Goal: Information Seeking & Learning: Learn about a topic

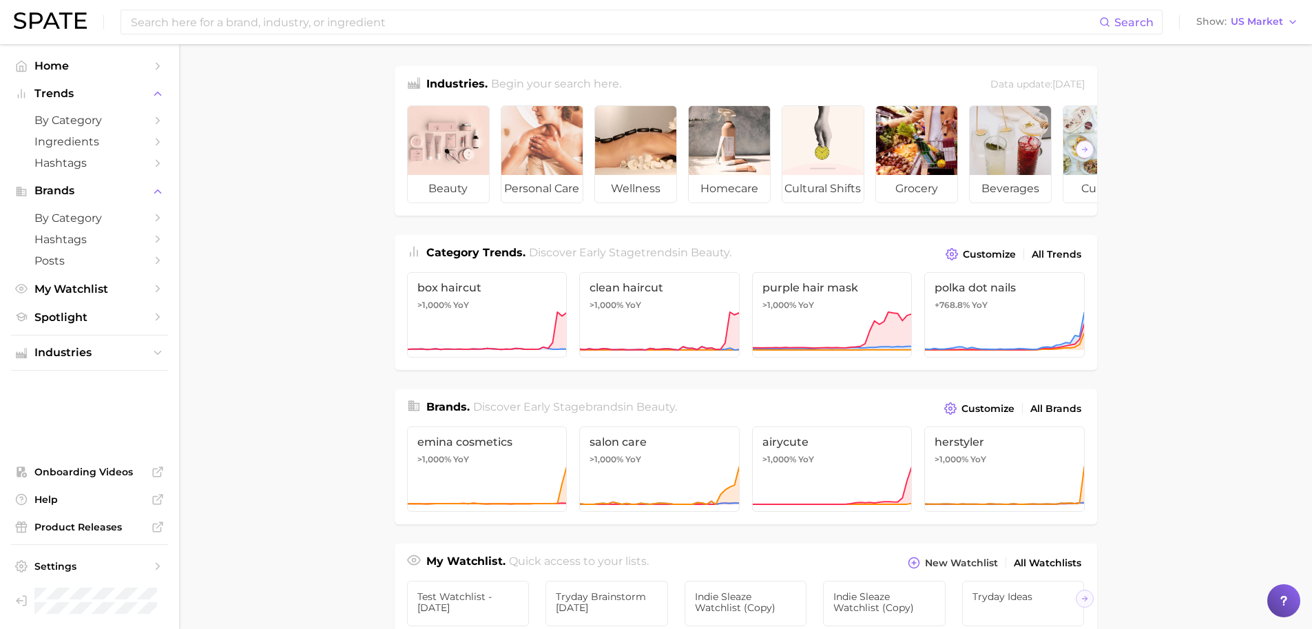
click at [28, 3] on div "Search Show US Market" at bounding box center [656, 22] width 1284 height 44
click at [39, 10] on div "Search Show US Market" at bounding box center [656, 22] width 1284 height 44
click at [77, 37] on div "Search Show US Market" at bounding box center [656, 22] width 1284 height 44
click at [69, 25] on img at bounding box center [50, 20] width 73 height 17
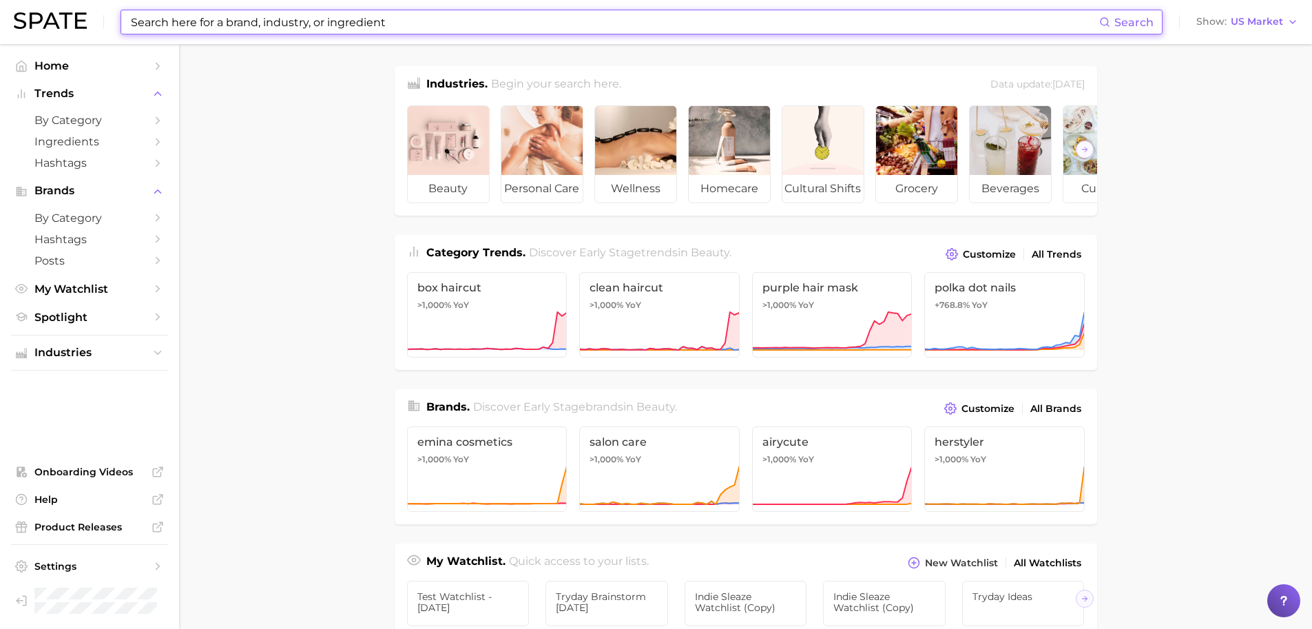
click at [404, 32] on input at bounding box center [614, 21] width 970 height 23
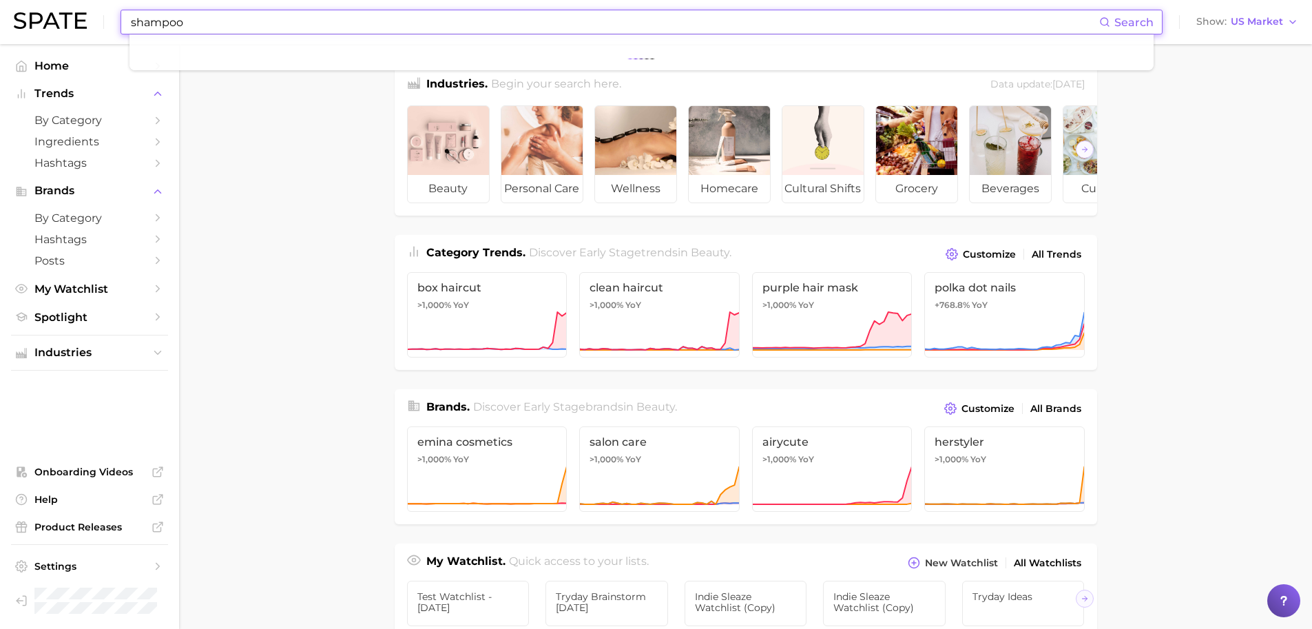
type input "shampoo"
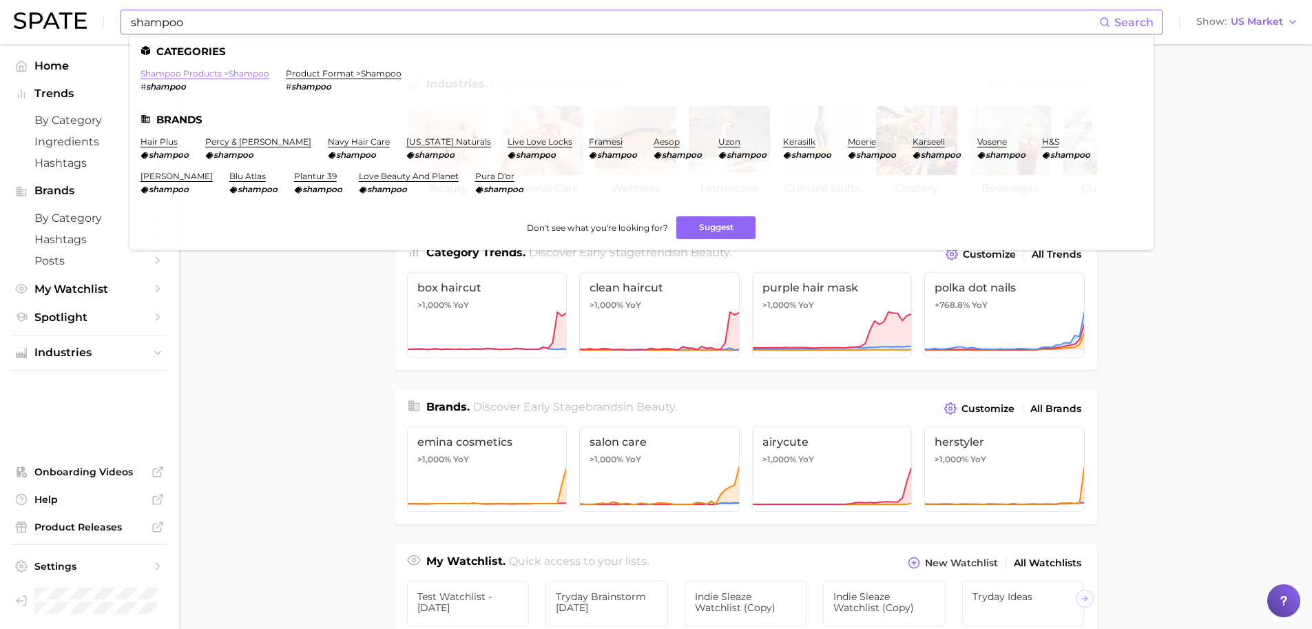
click at [230, 69] on link "shampoo products > shampoo" at bounding box center [204, 73] width 129 height 10
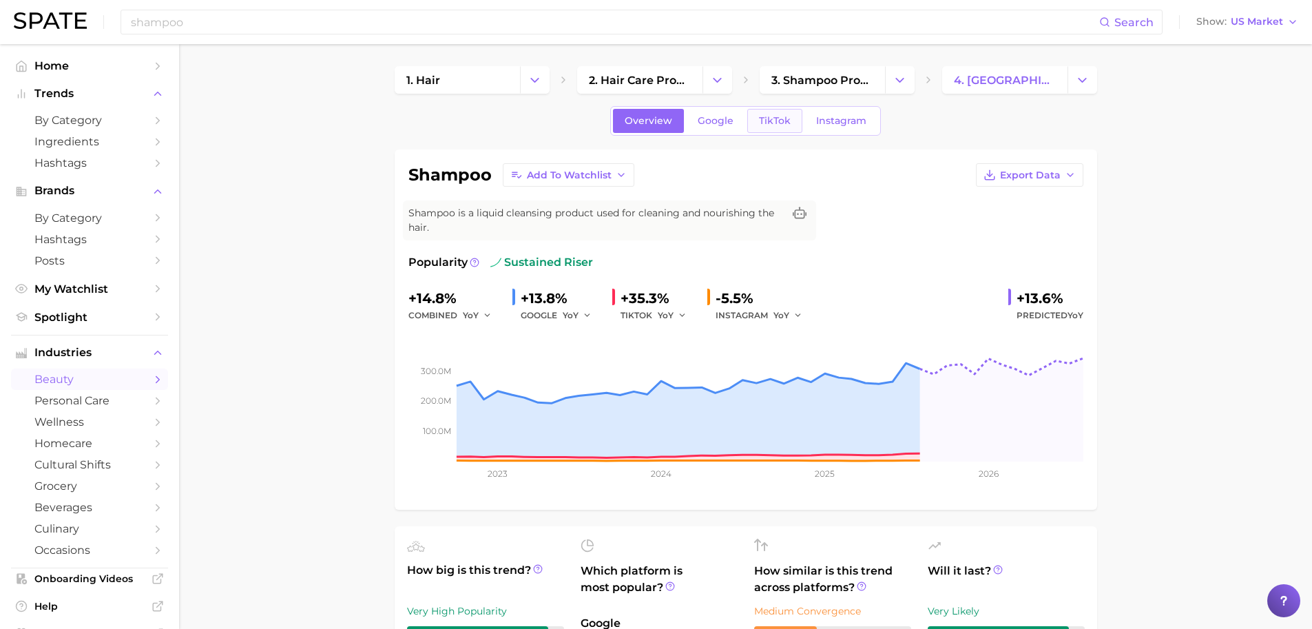
click at [793, 116] on link "TikTok" at bounding box center [774, 121] width 55 height 24
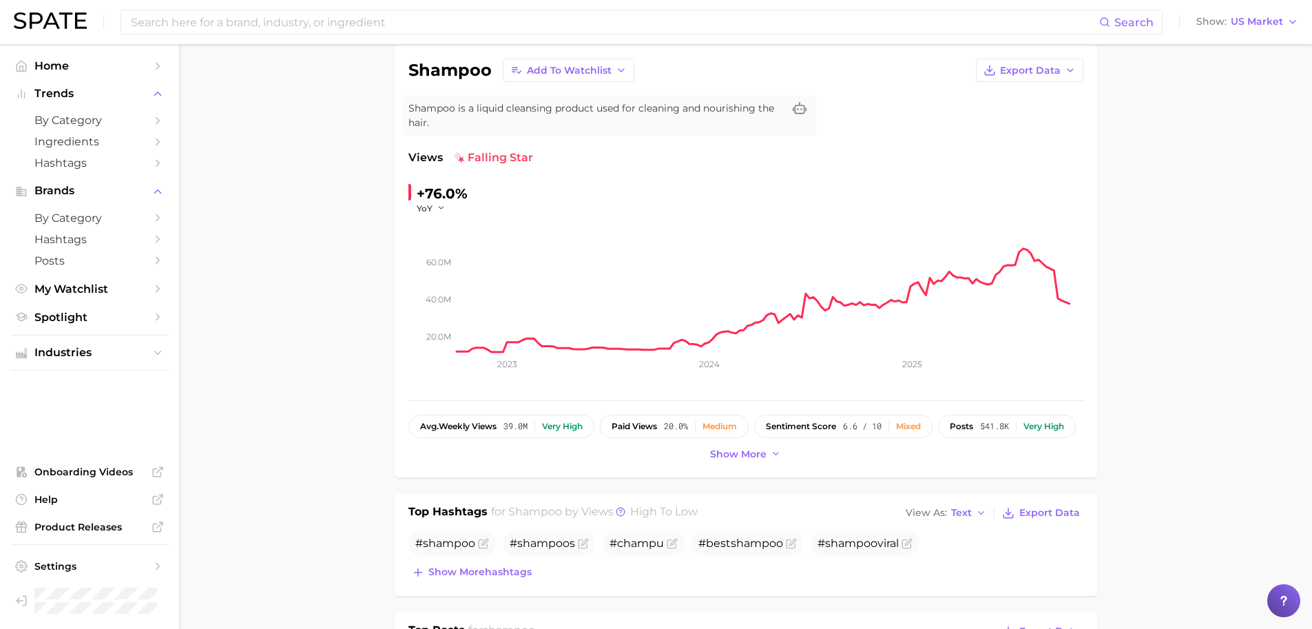
scroll to position [112, 0]
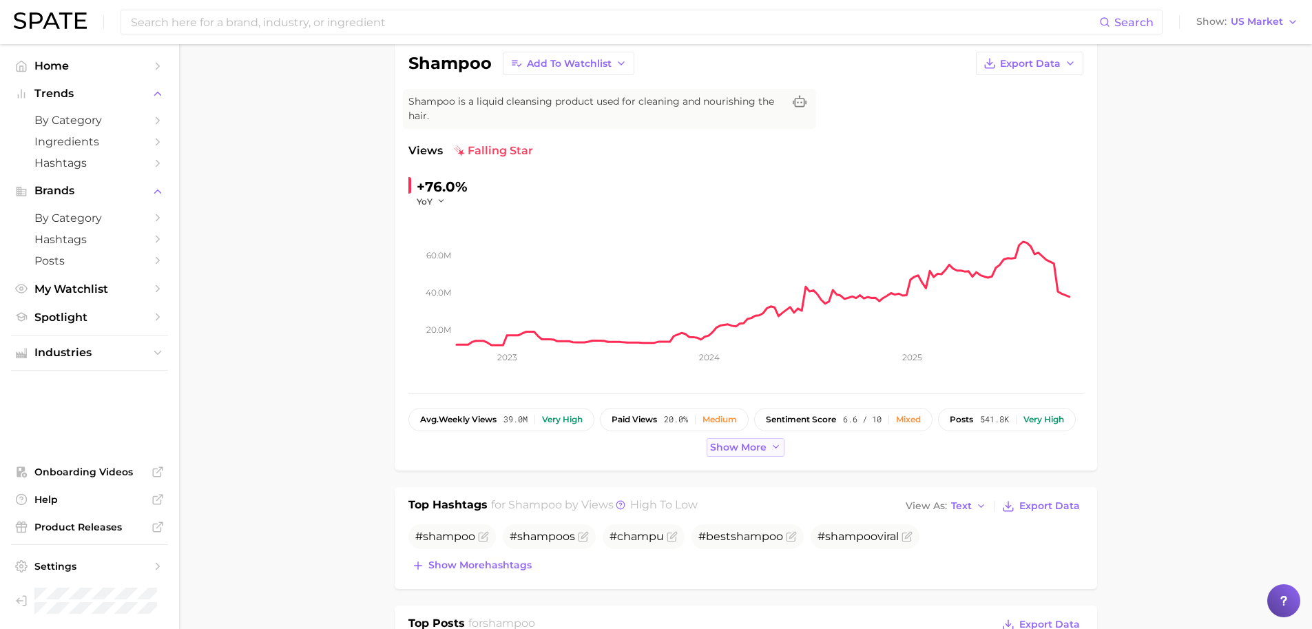
click at [753, 446] on span "Show more" at bounding box center [738, 447] width 56 height 12
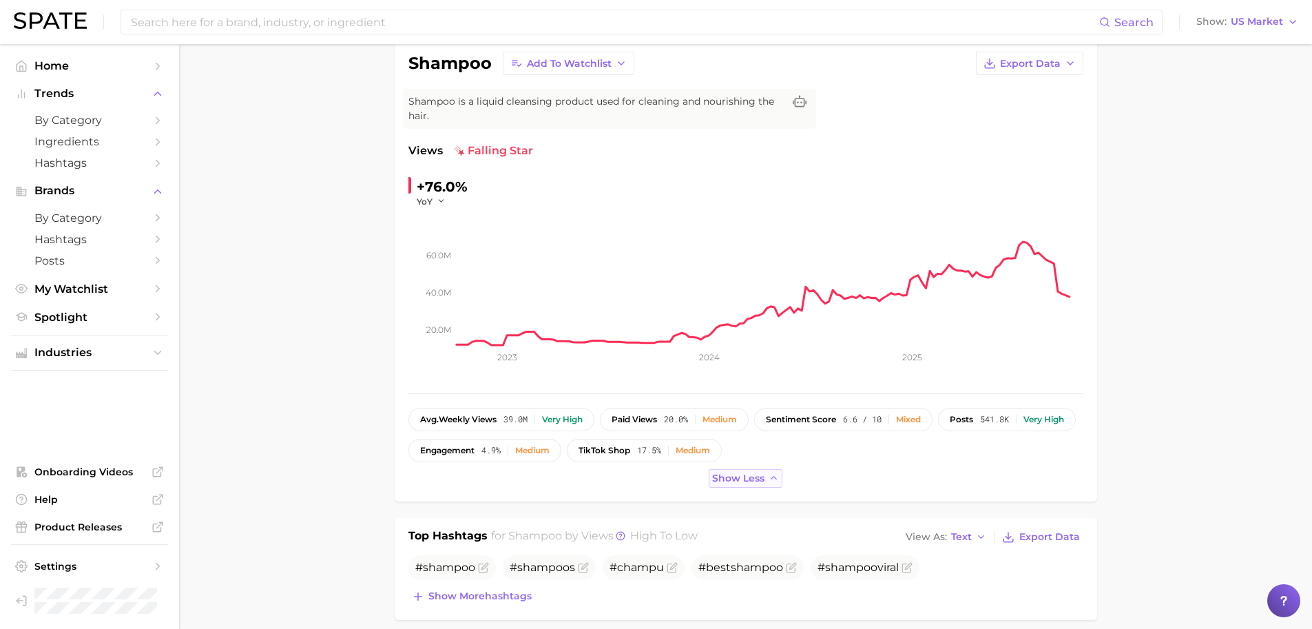
click at [756, 483] on button "Show less" at bounding box center [746, 478] width 74 height 19
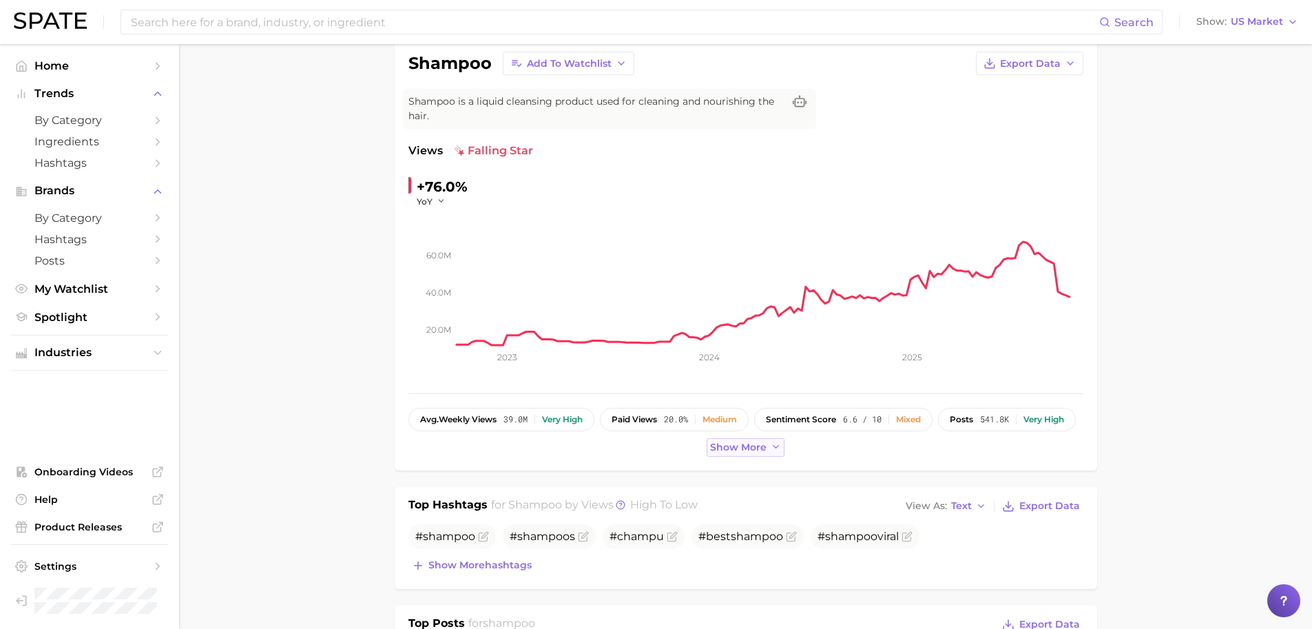
click at [745, 455] on button "Show more" at bounding box center [746, 447] width 79 height 19
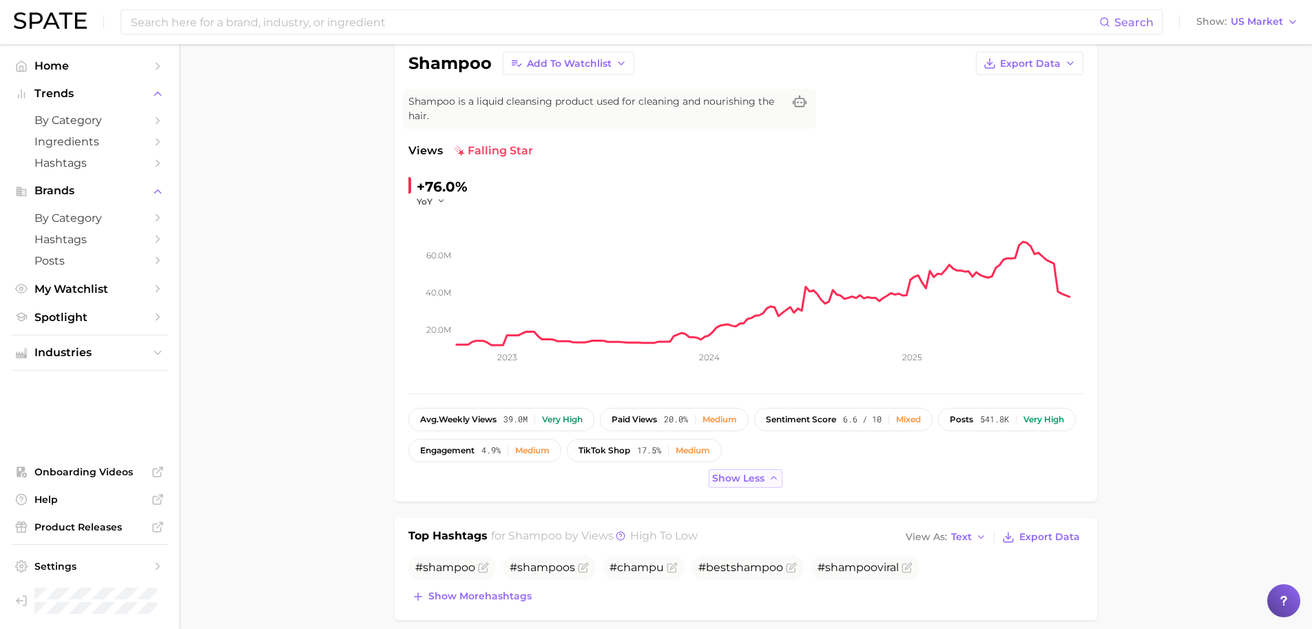
click at [749, 484] on button "Show less" at bounding box center [746, 478] width 74 height 19
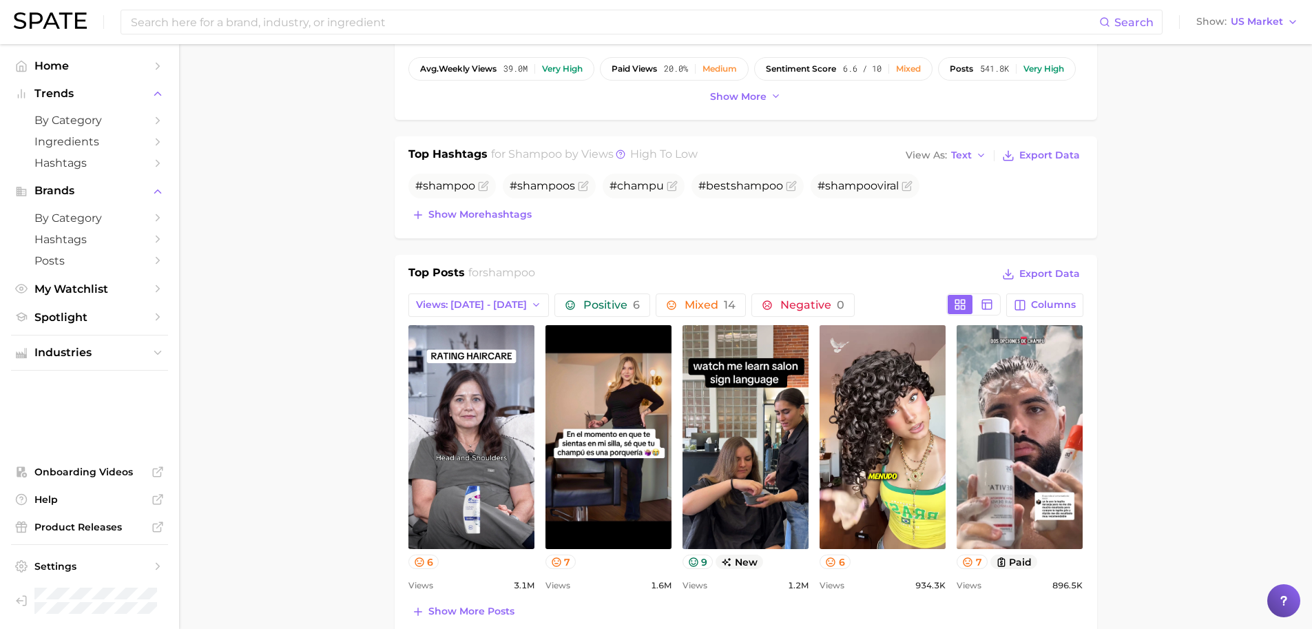
scroll to position [576, 0]
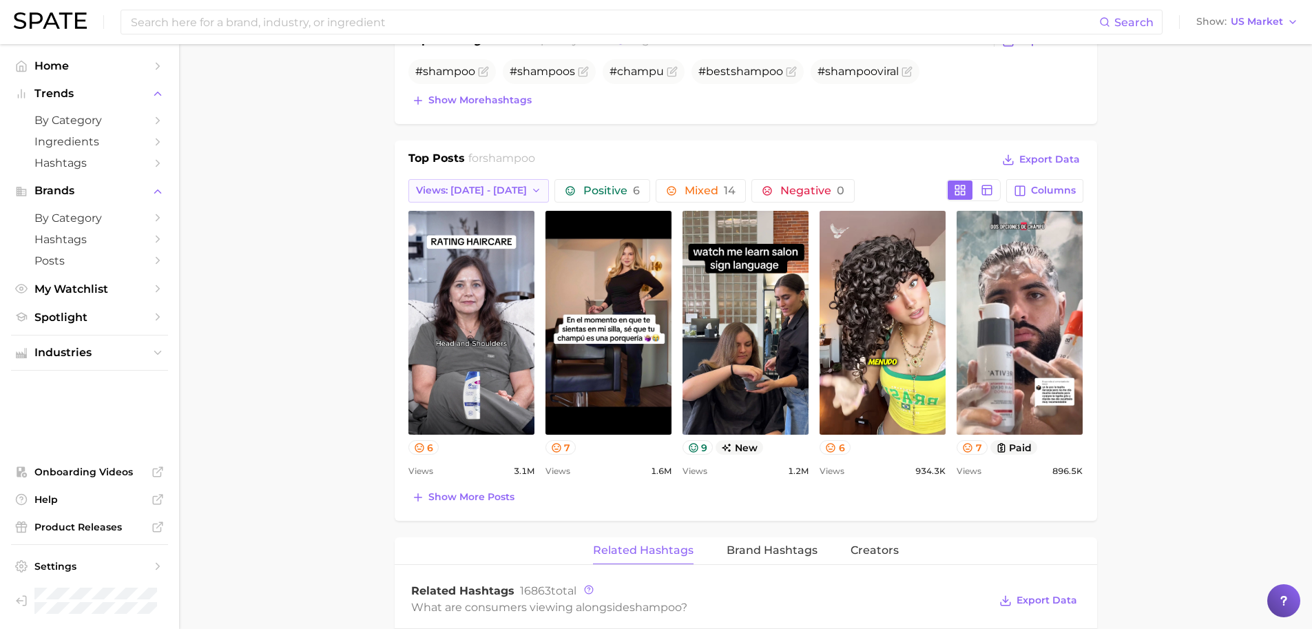
click at [531, 186] on icon "button" at bounding box center [536, 190] width 11 height 11
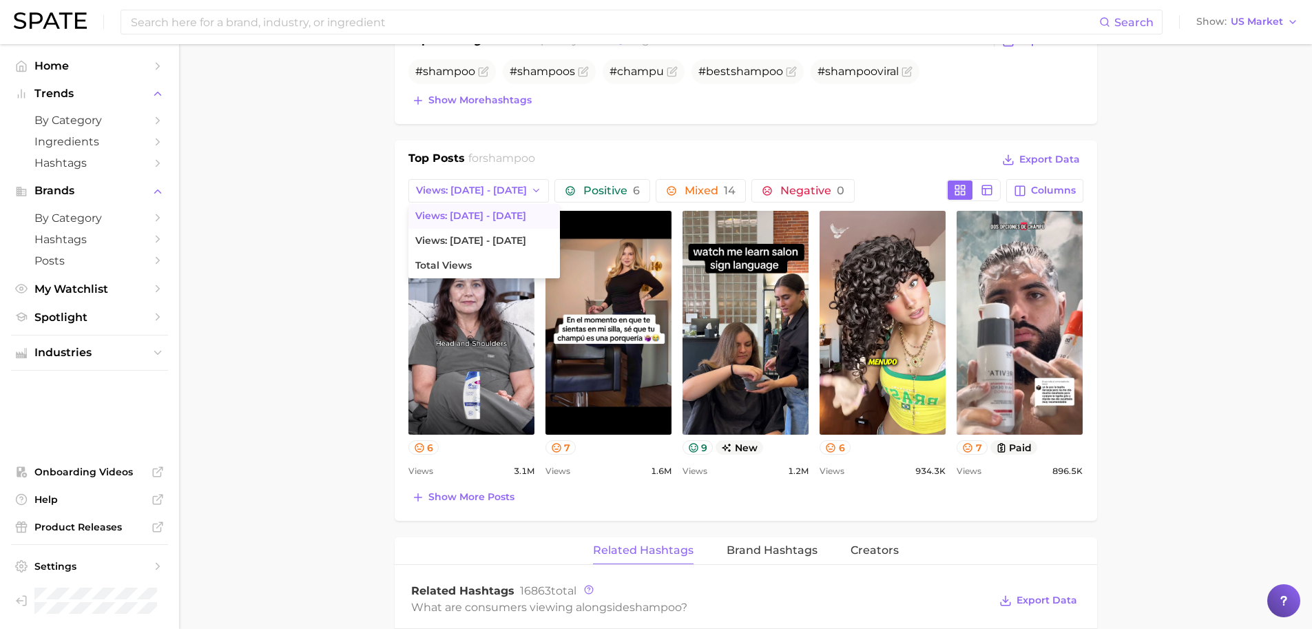
click at [327, 258] on main "1. hair 2. hair care products 3. shampoo products 4. shampoo Overview Google Ti…" at bounding box center [745, 448] width 1133 height 1961
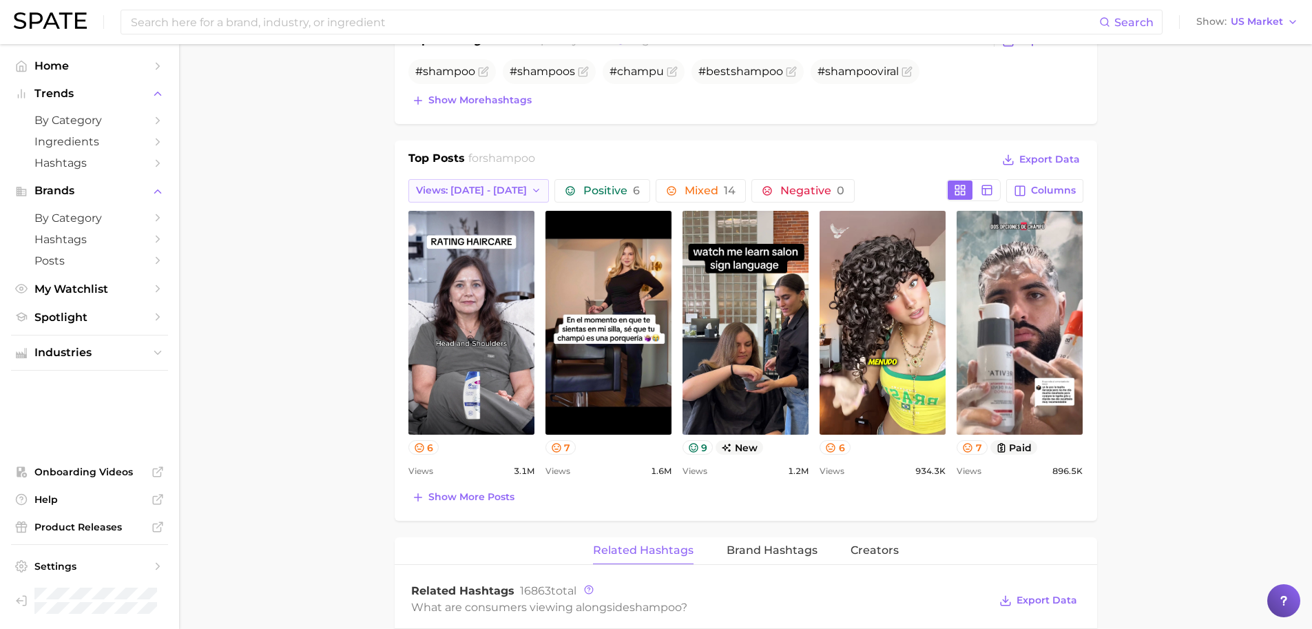
click at [486, 188] on span "Views: [DATE] - [DATE]" at bounding box center [471, 191] width 111 height 12
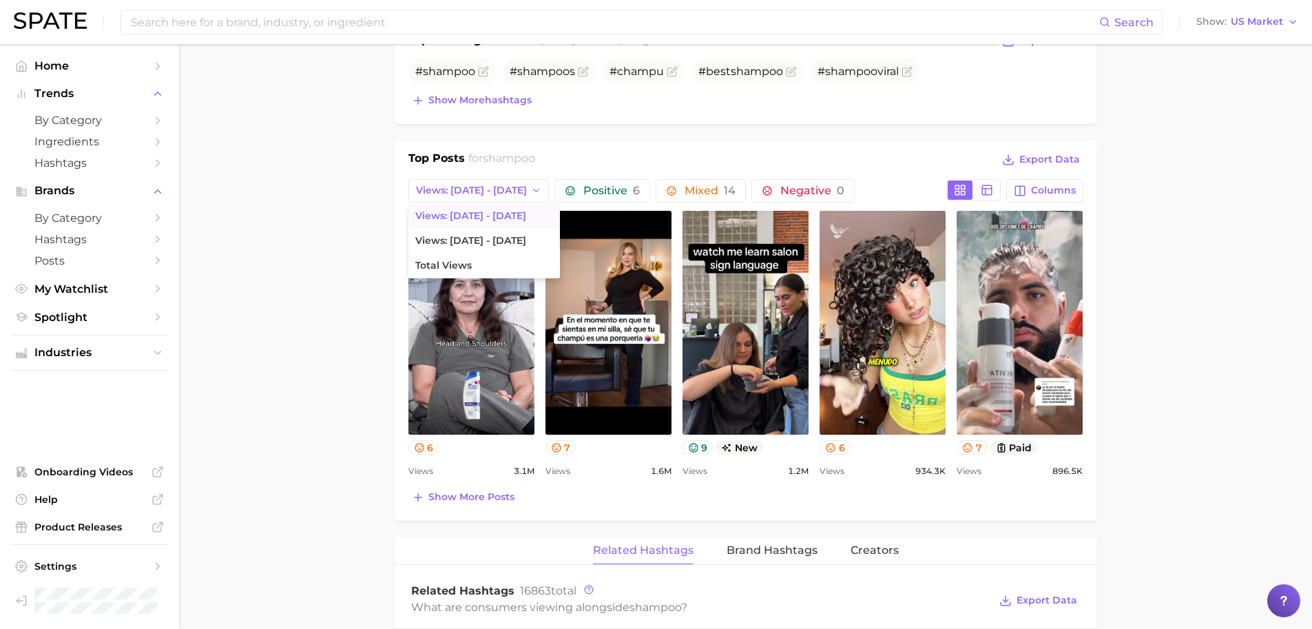
click at [350, 207] on main "1. hair 2. hair care products 3. shampoo products 4. shampoo Overview Google Ti…" at bounding box center [745, 448] width 1133 height 1961
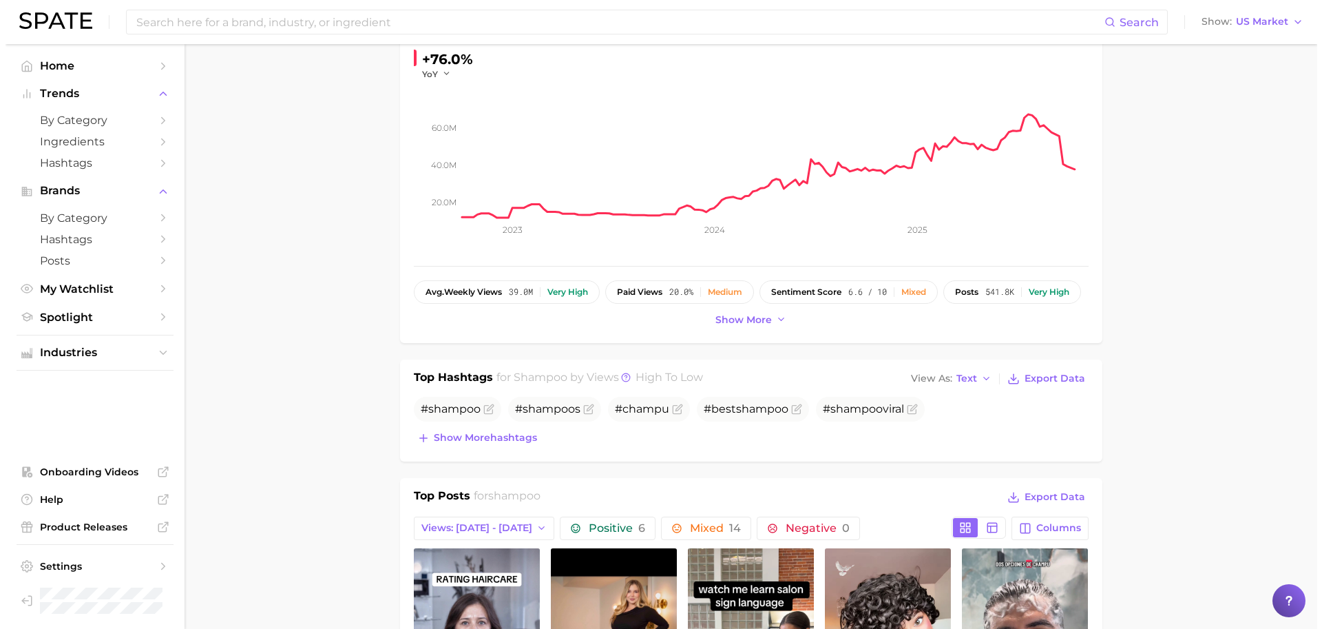
scroll to position [0, 0]
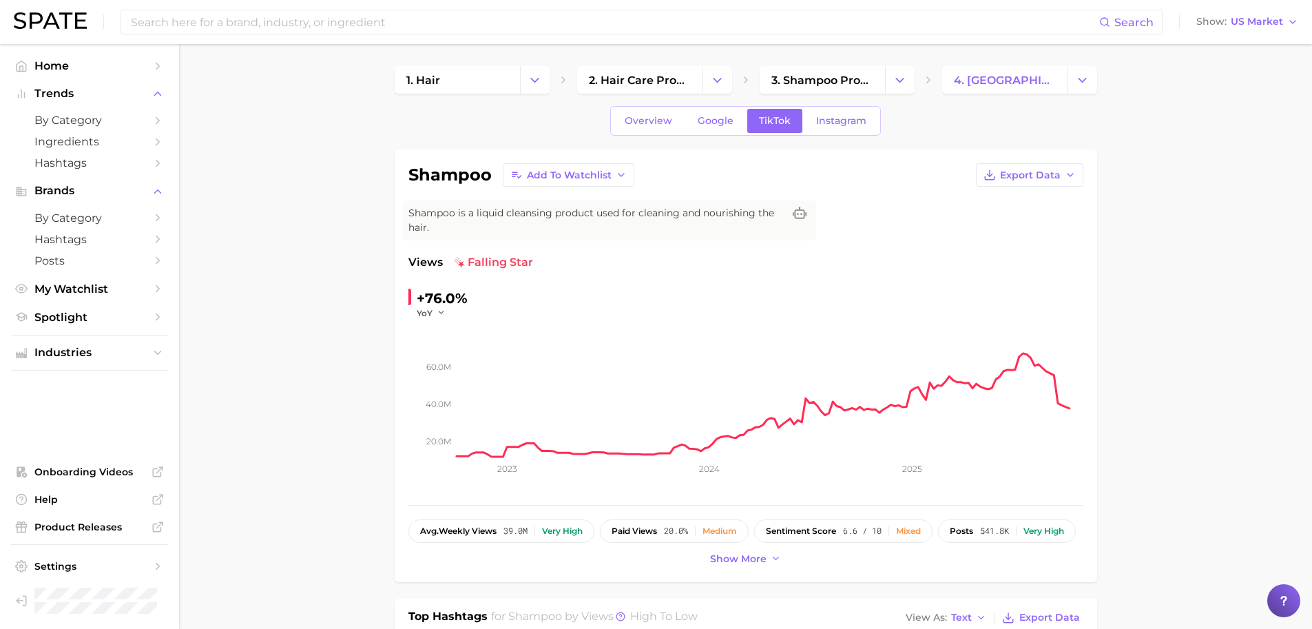
click at [433, 264] on span "Views" at bounding box center [425, 262] width 34 height 17
